Goal: Task Accomplishment & Management: Register for event/course

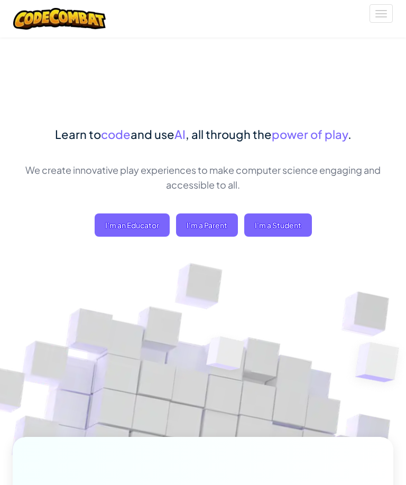
click at [232, 219] on span "I'm a Parent" at bounding box center [207, 225] width 62 height 23
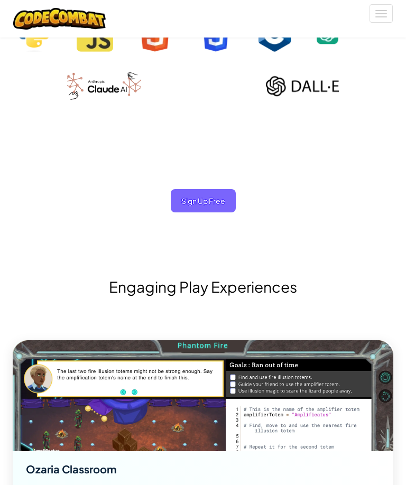
scroll to position [1502, 0]
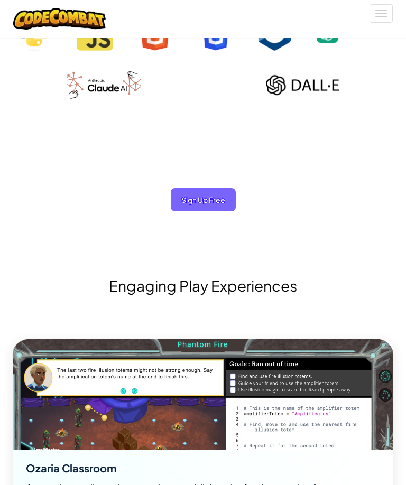
click at [224, 195] on span "Sign Up Free" at bounding box center [203, 199] width 65 height 23
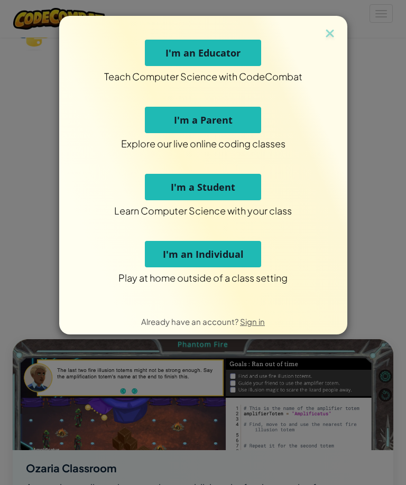
click at [252, 246] on button "I'm an Individual" at bounding box center [203, 254] width 116 height 26
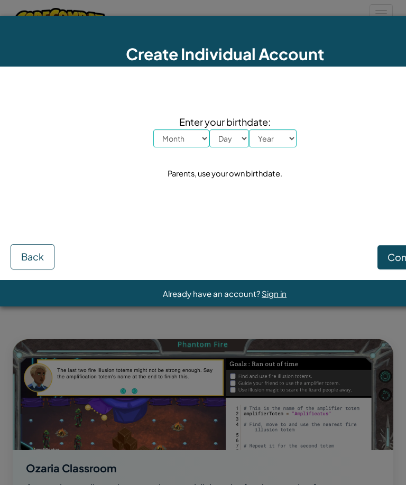
click at [201, 141] on select "Month January February March April May June July August September October Novem…" at bounding box center [181, 139] width 56 height 18
select select "10"
click at [236, 135] on select "Day 1 2 3 4 5 6 7 8 9 10 11 12 13 14 15 16 17 18 19 20 21 22 23 24 25 26 27 28 …" at bounding box center [229, 139] width 40 height 18
select select "4"
click at [275, 145] on select "Year 2025 2024 2023 2022 2021 2020 2019 2018 2017 2016 2015 2014 2013 2012 2011…" at bounding box center [273, 139] width 48 height 18
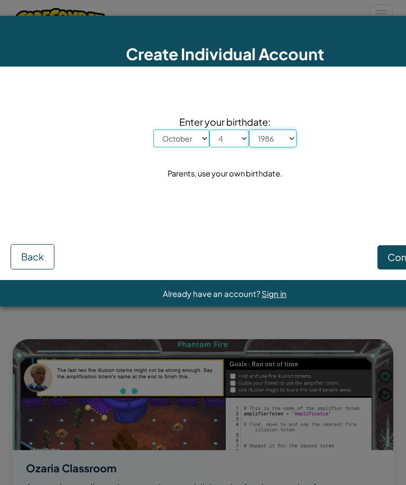
click at [291, 142] on select "Year 2025 2024 2023 2022 2021 2020 2019 2018 2017 2016 2015 2014 2013 2012 2011…" at bounding box center [273, 139] width 48 height 18
click at [289, 144] on select "Year 2025 2024 2023 2022 2021 2020 2019 2018 2017 2016 2015 2014 2013 2012 2011…" at bounding box center [273, 139] width 48 height 18
select select "1985"
click at [391, 256] on span "Continue" at bounding box center [408, 257] width 41 height 12
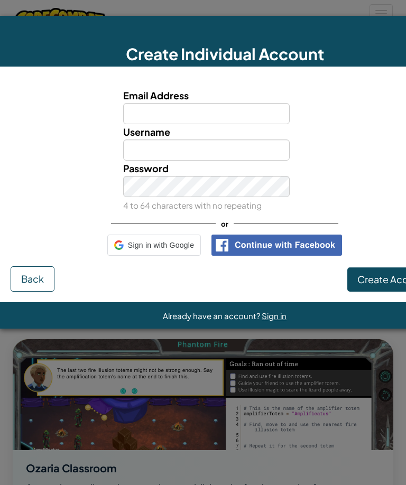
scroll to position [1520, 0]
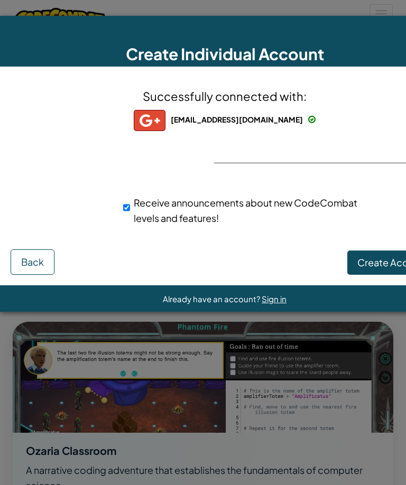
click at [269, 114] on div "matt38668@gmail.com" at bounding box center [225, 120] width 182 height 21
click at [245, 127] on div "matt38668@gmail.com" at bounding box center [225, 120] width 182 height 21
click at [166, 126] on img at bounding box center [150, 120] width 32 height 21
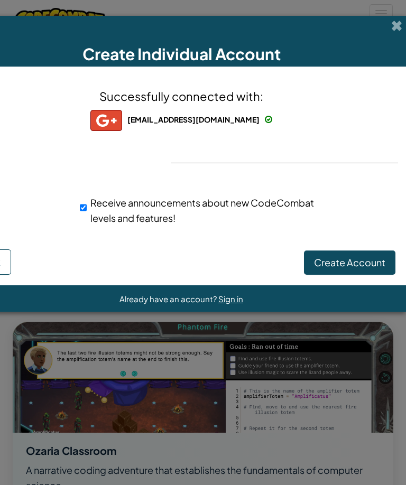
scroll to position [0, 43]
click at [361, 268] on span "Create Account" at bounding box center [349, 262] width 71 height 12
click at [363, 259] on button "Create Account" at bounding box center [349, 263] width 91 height 24
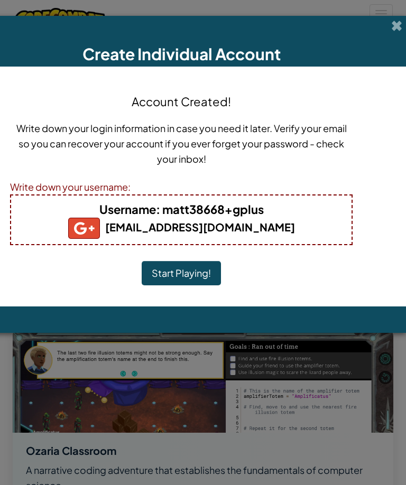
click at [194, 274] on button "Start Playing!" at bounding box center [181, 273] width 79 height 24
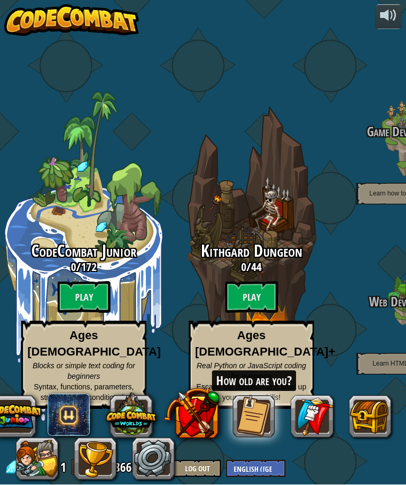
scroll to position [34, 0]
click at [58, 177] on div "CodeCombat Junior 0 / 172 Play Ages [DEMOGRAPHIC_DATA] Blocks or simple text co…" at bounding box center [84, 259] width 168 height 335
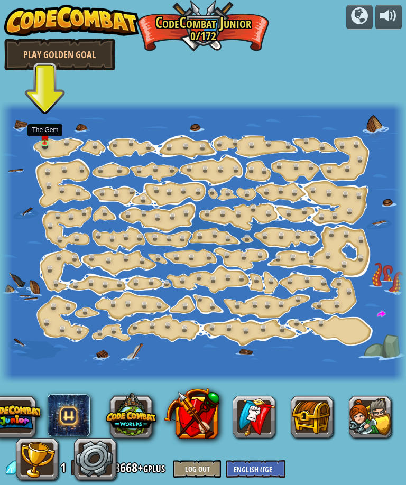
click at [39, 147] on link at bounding box center [47, 145] width 21 height 16
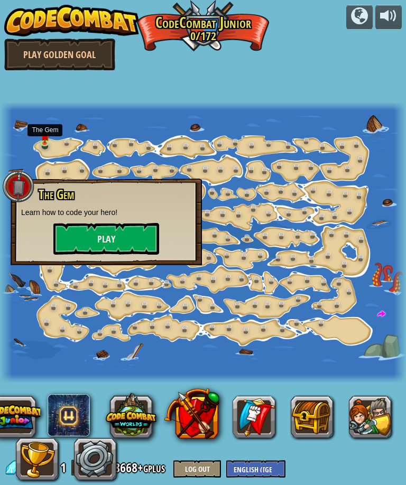
click at [73, 226] on button "Play" at bounding box center [106, 239] width 106 height 32
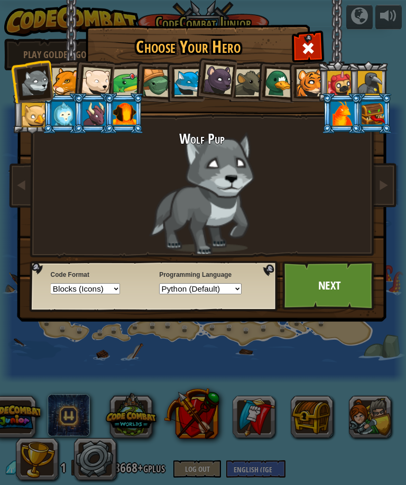
click at [321, 292] on link "Next" at bounding box center [329, 286] width 94 height 50
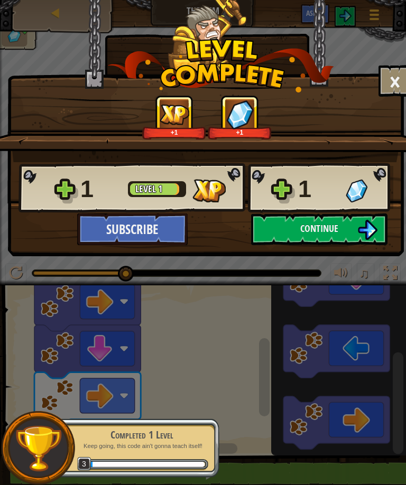
click at [360, 215] on button "Continue" at bounding box center [319, 230] width 136 height 32
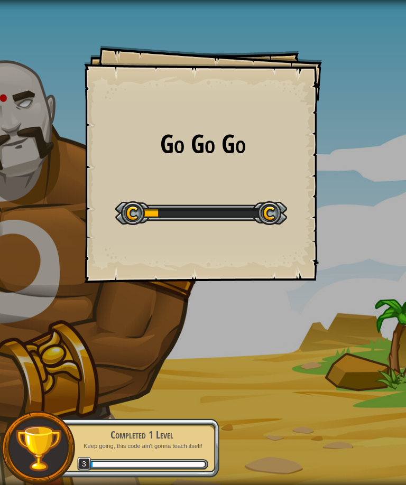
click at [358, 225] on div "Go Go Go Goals Start Level Error loading from server. Try refreshing the page. …" at bounding box center [203, 242] width 406 height 485
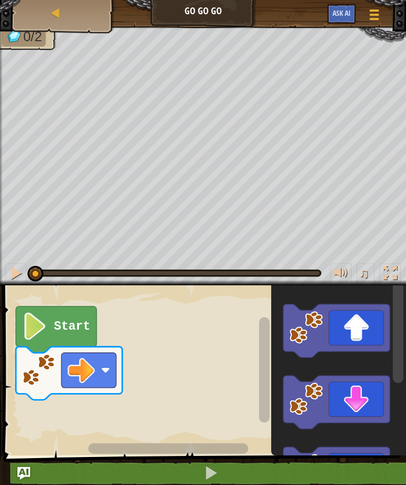
click at [57, 19] on div at bounding box center [55, 13] width 11 height 11
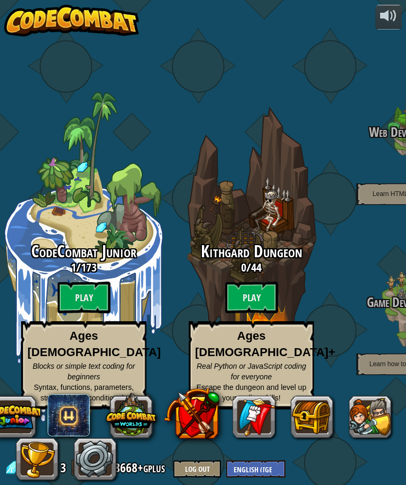
click at [227, 228] on div "Kithgard Dungeon 0 / 44 Play Ages [DEMOGRAPHIC_DATA]+ Real Python or JavaScript…" at bounding box center [252, 259] width 168 height 335
